Goal: Information Seeking & Learning: Learn about a topic

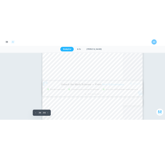
scroll to position [6014, 0]
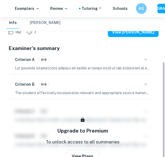
type input "26"
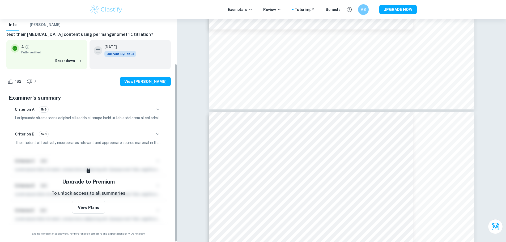
scroll to position [56, 0]
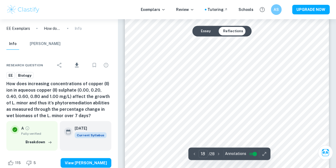
scroll to position [4686, 0]
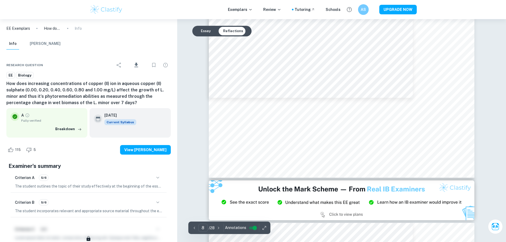
scroll to position [2638, 0]
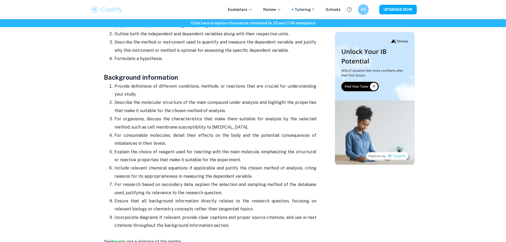
scroll to position [478, 0]
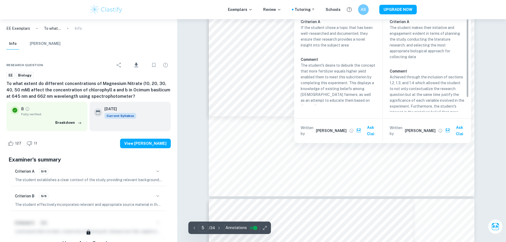
scroll to position [1408, 0]
